Goal: Check status: Check status

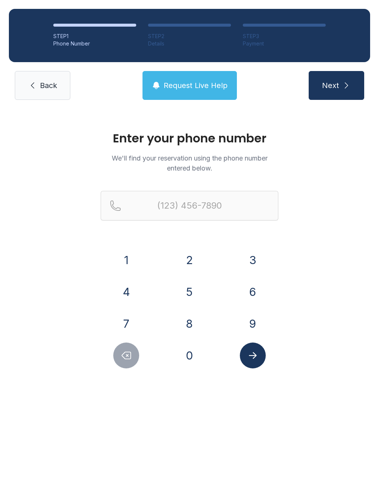
click at [134, 291] on button "4" at bounding box center [126, 292] width 26 height 26
click at [191, 348] on button "0" at bounding box center [189, 356] width 26 height 26
click at [132, 320] on button "7" at bounding box center [126, 324] width 26 height 26
click at [195, 259] on button "2" at bounding box center [189, 260] width 26 height 26
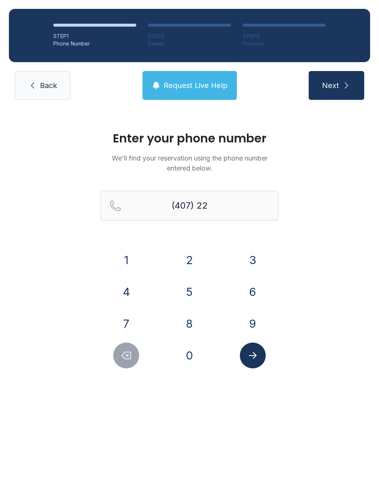
click at [187, 250] on button "2" at bounding box center [189, 260] width 26 height 26
click at [260, 254] on button "3" at bounding box center [253, 260] width 26 height 26
click at [258, 316] on button "9" at bounding box center [253, 324] width 26 height 26
click at [259, 290] on button "6" at bounding box center [253, 292] width 26 height 26
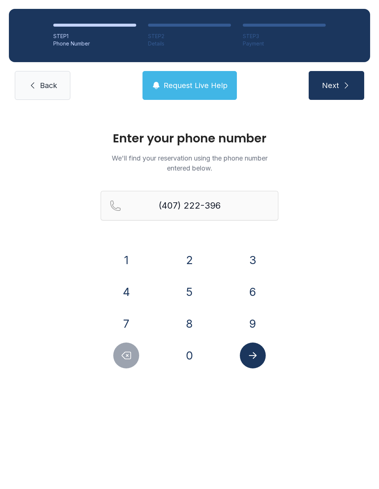
type input "[PHONE_NUMBER]"
click at [355, 84] on button "Next" at bounding box center [335, 85] width 55 height 29
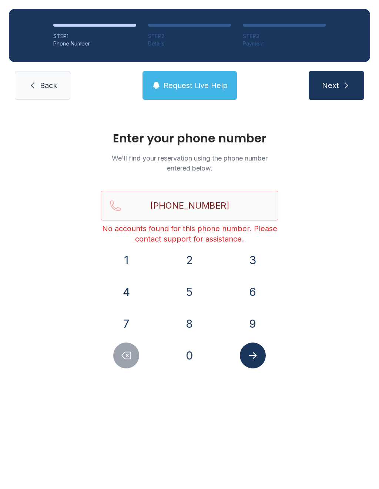
click at [48, 83] on span "Back" at bounding box center [48, 85] width 17 height 10
